Goal: Check status: Check status

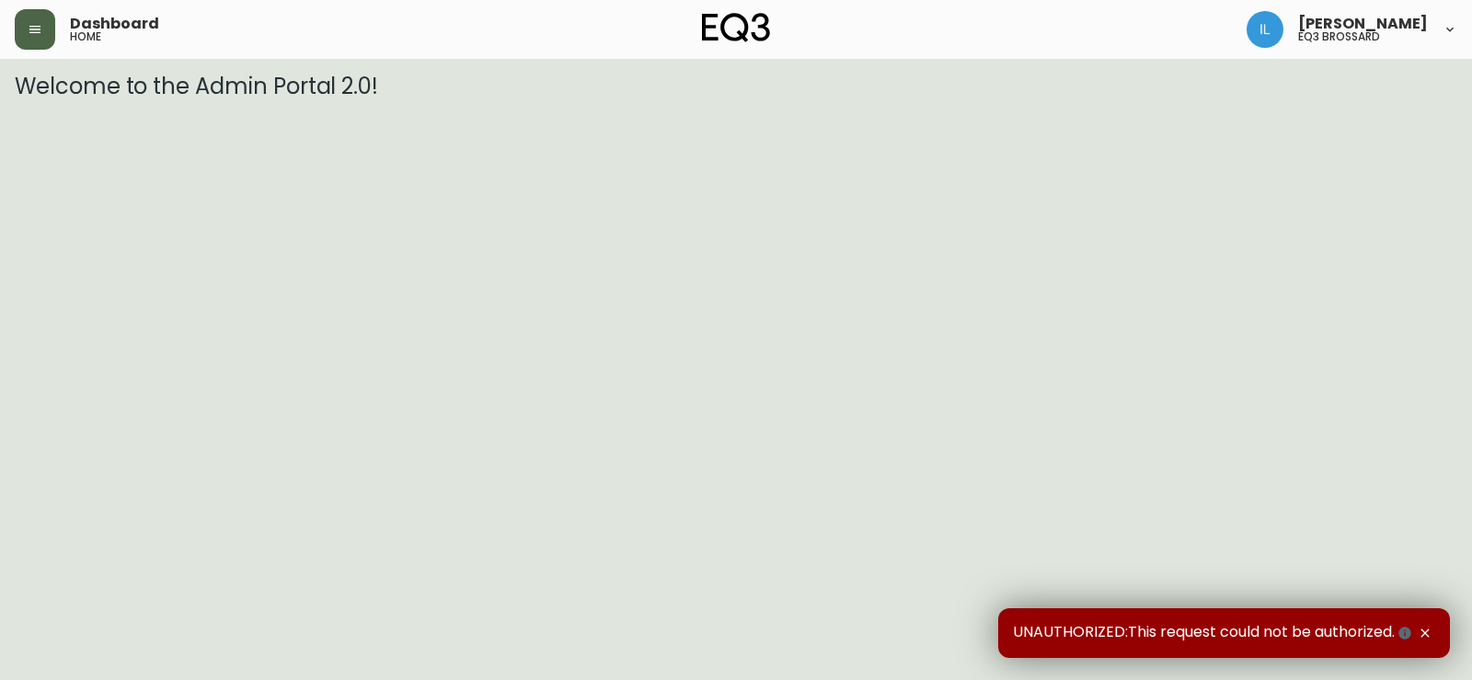
click at [34, 31] on icon "button" at bounding box center [35, 29] width 15 height 15
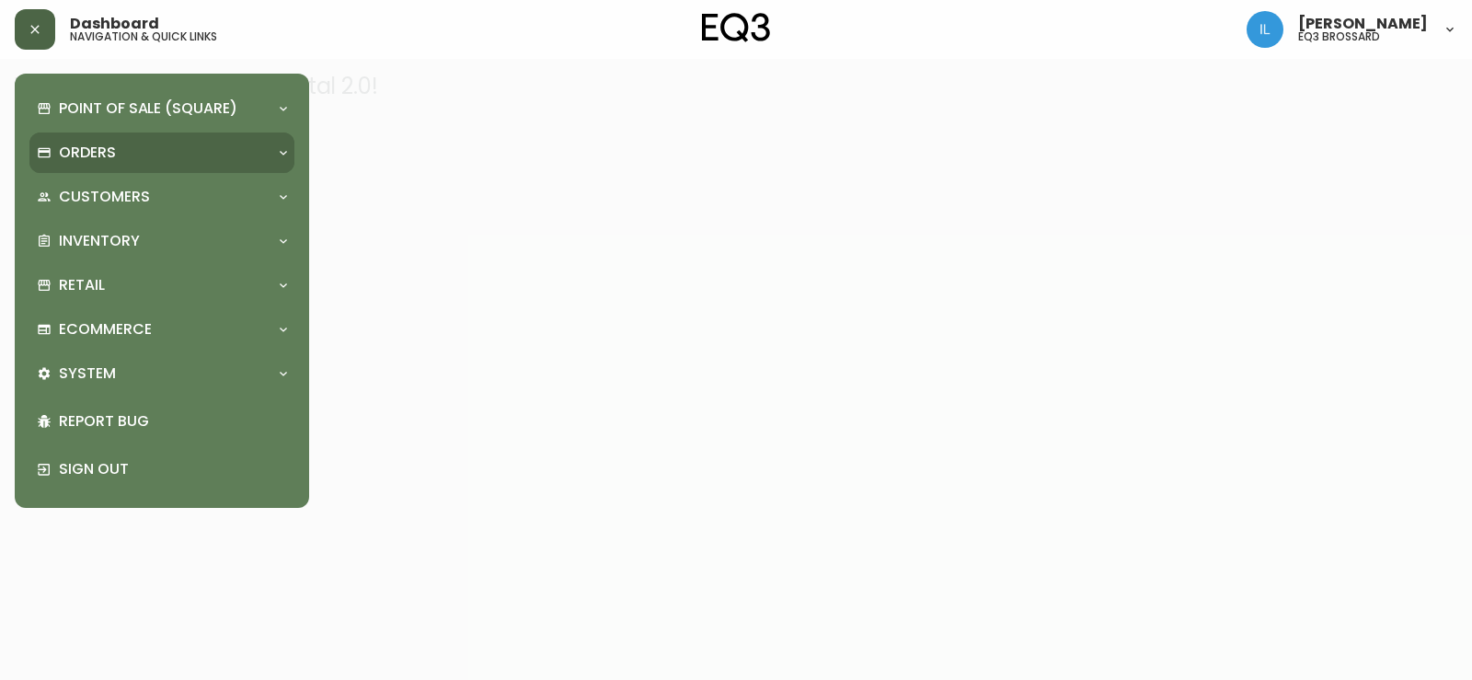
click at [178, 161] on div "Orders" at bounding box center [153, 153] width 232 height 20
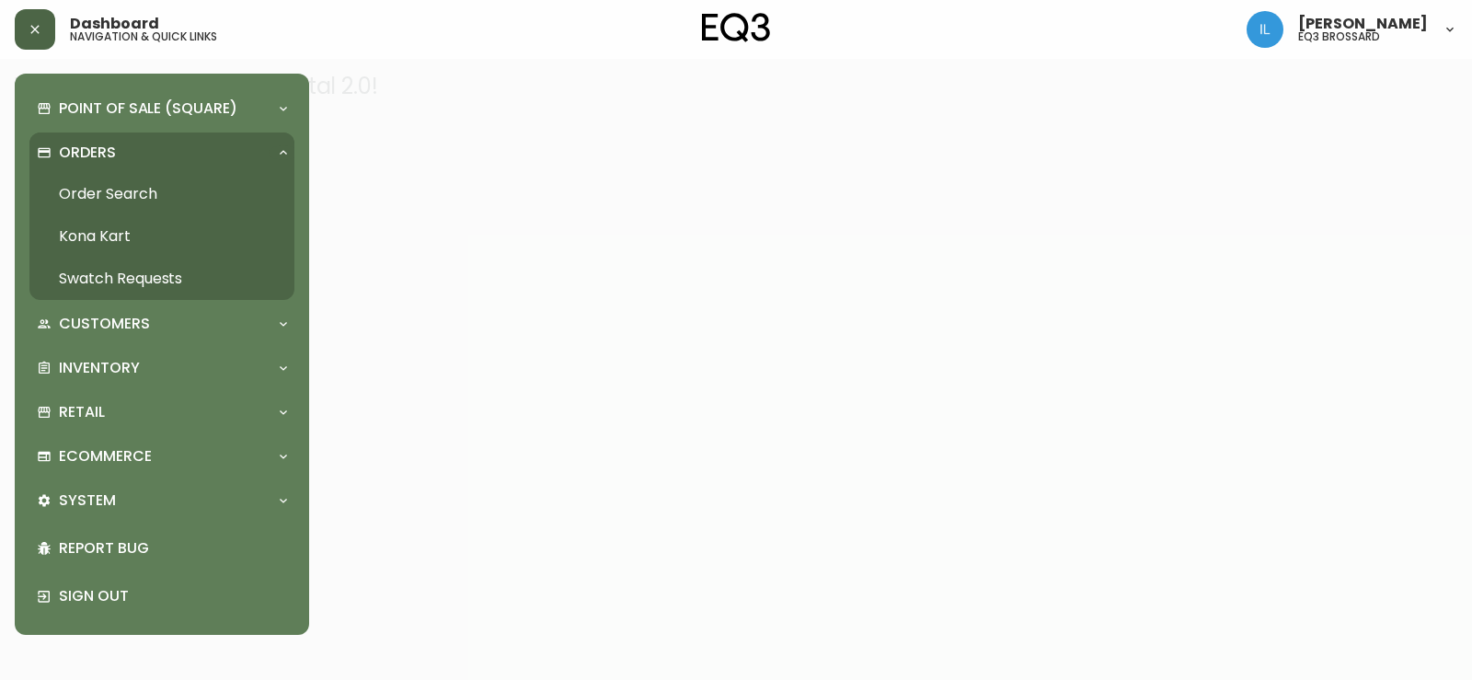
click at [144, 197] on link "Order Search" at bounding box center [161, 194] width 265 height 42
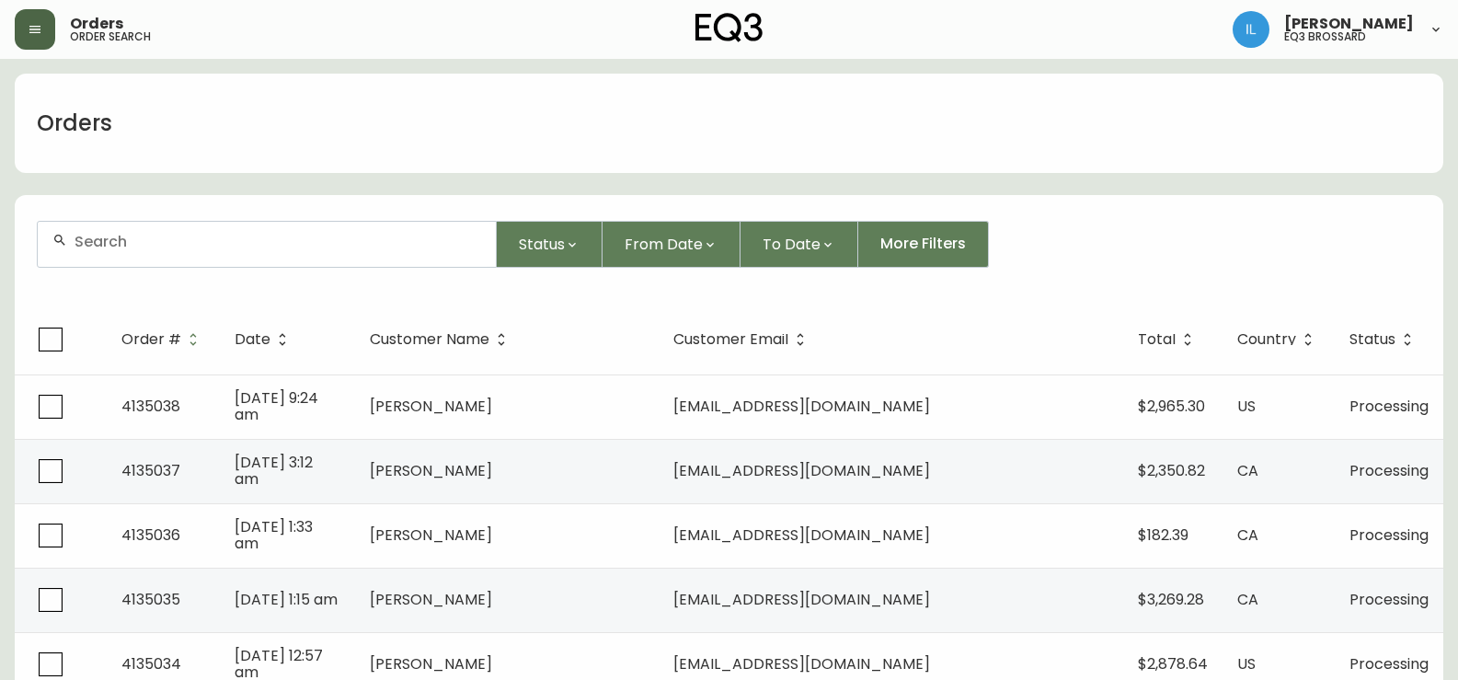
click at [383, 264] on div at bounding box center [267, 244] width 458 height 45
paste input "4134845"
type input "4134845"
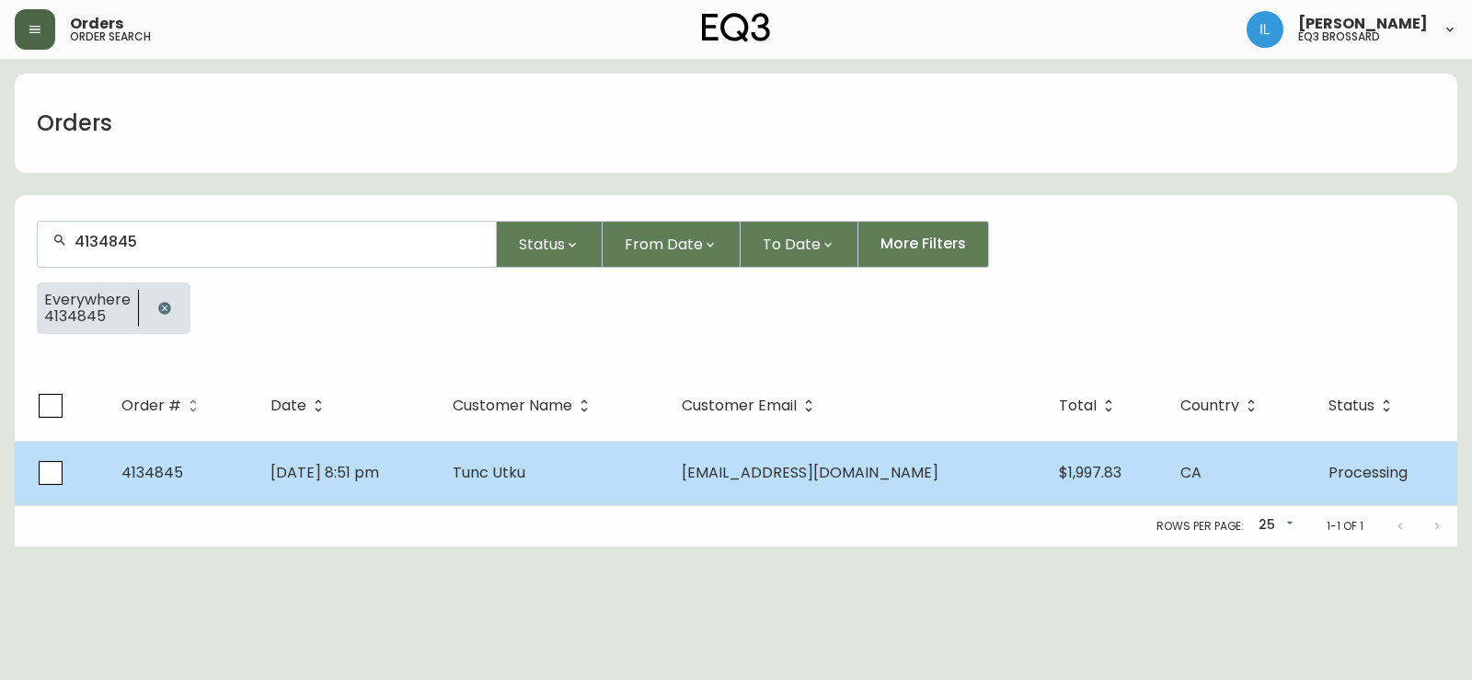
click at [354, 480] on span "[DATE] 8:51 pm" at bounding box center [325, 472] width 109 height 21
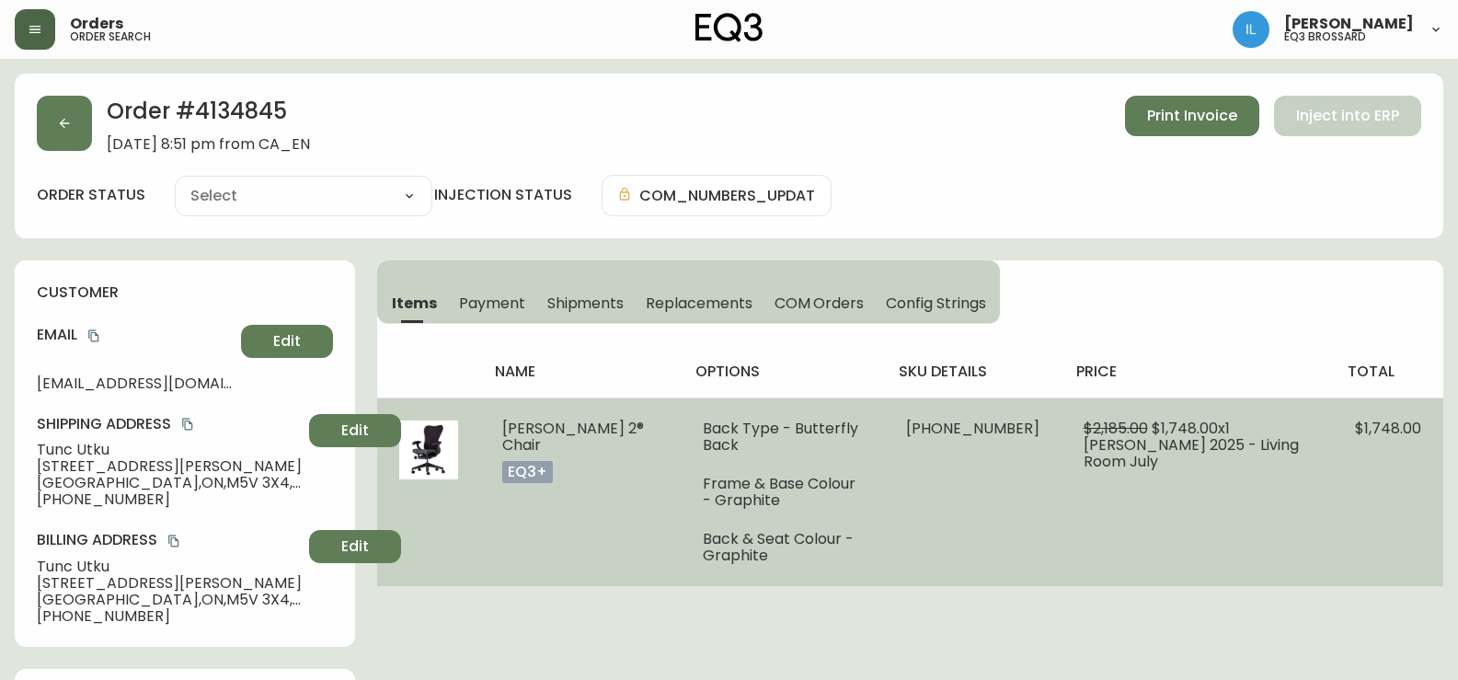
type input "Processing"
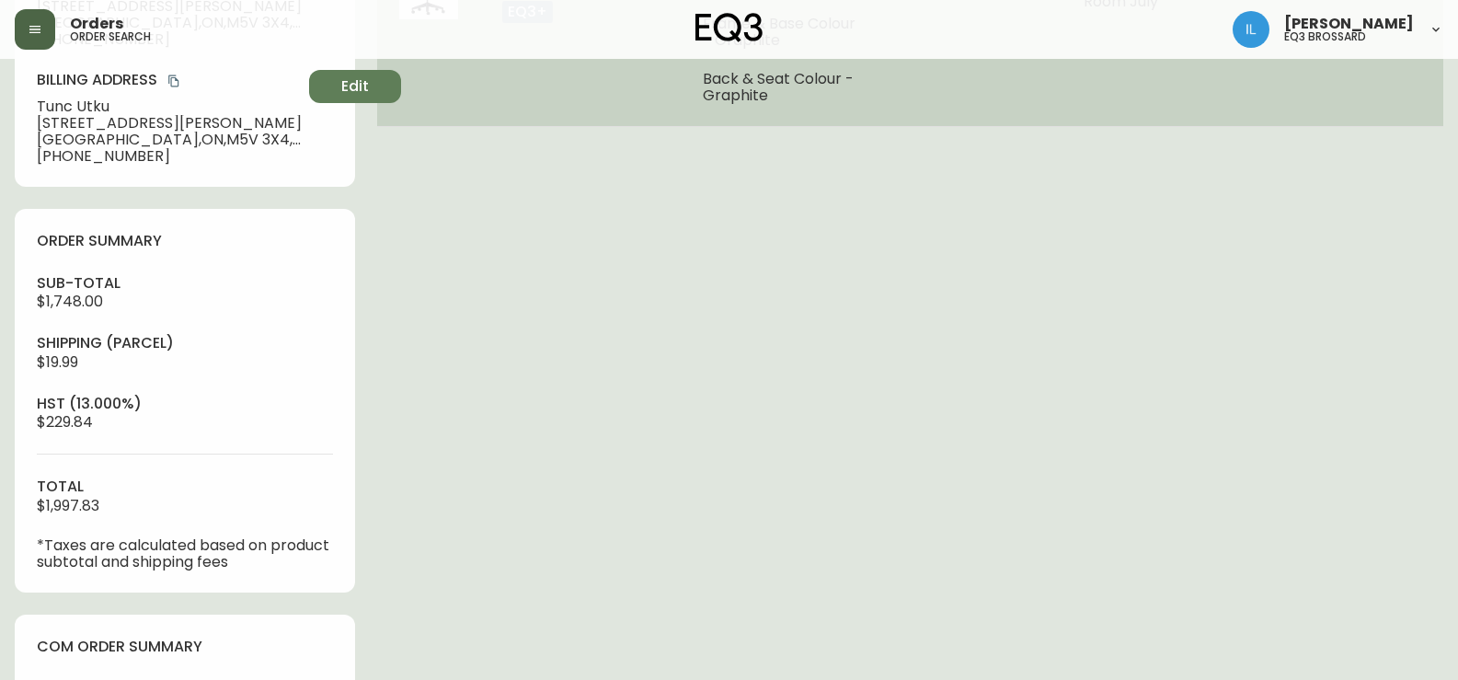
select select "PROCESSING"
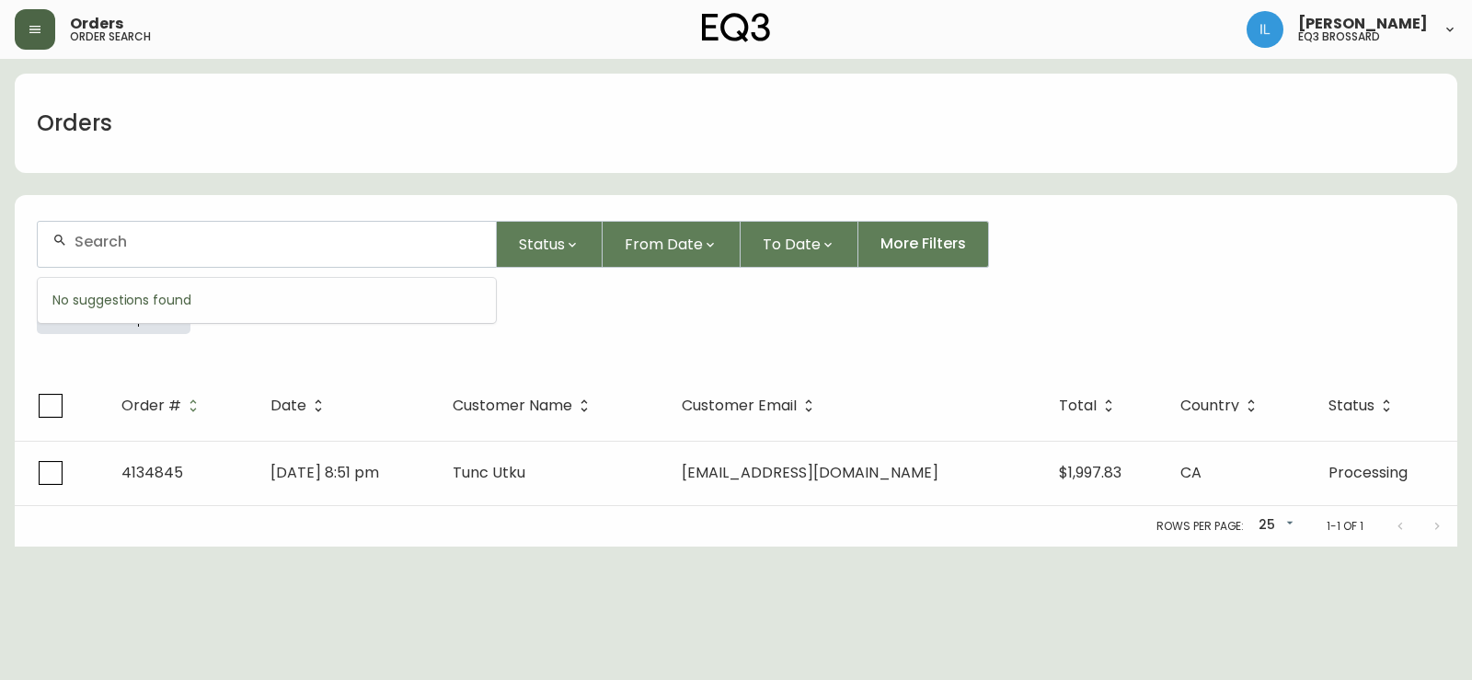
click at [372, 249] on input "text" at bounding box center [278, 241] width 407 height 17
paste input "1111919807"
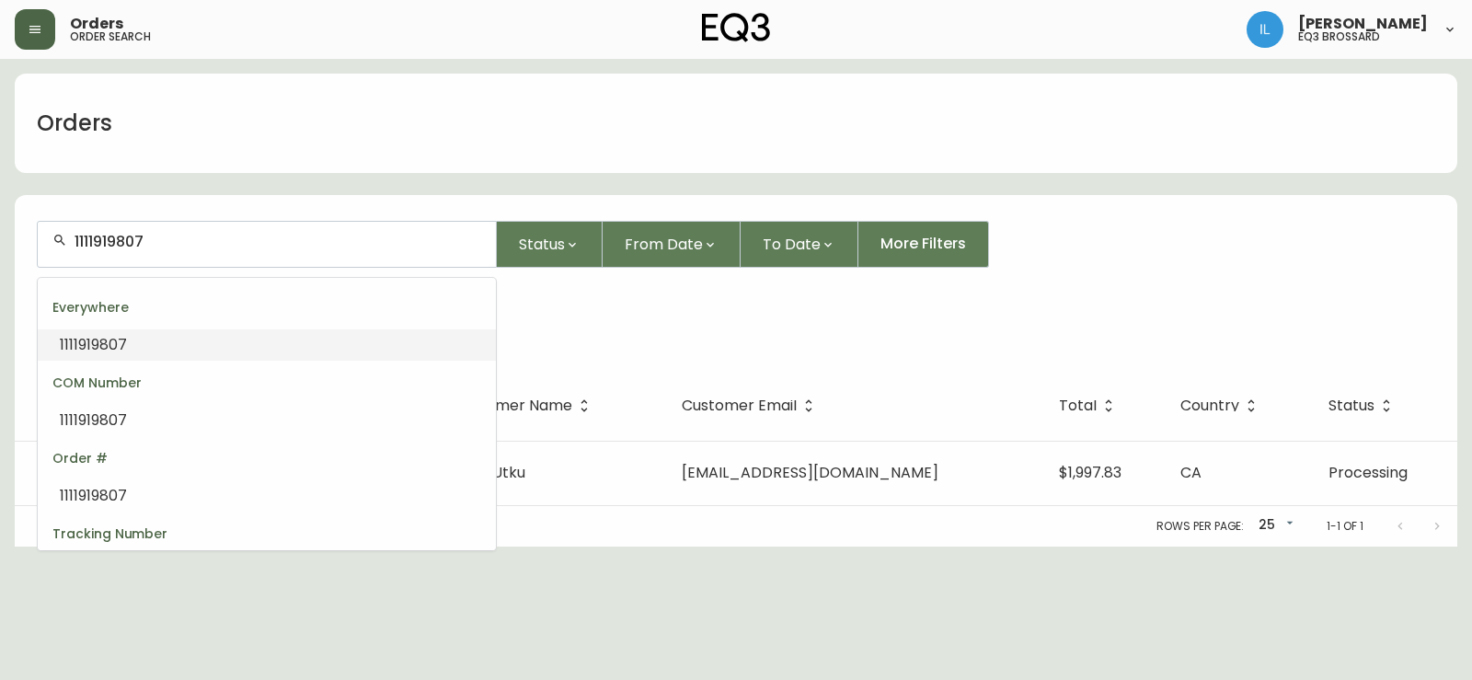
click at [247, 338] on li "1111919807" at bounding box center [267, 344] width 458 height 31
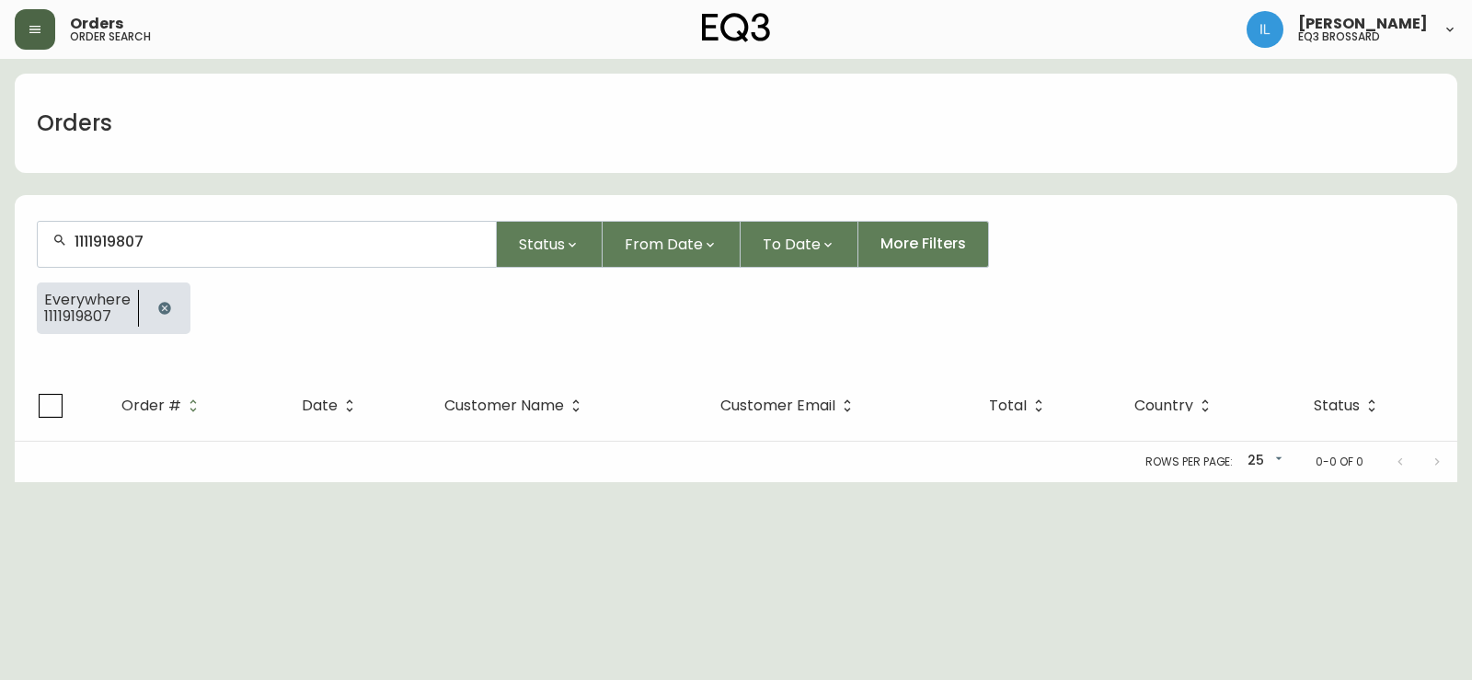
type input "1111919807"
